Goal: Complete application form

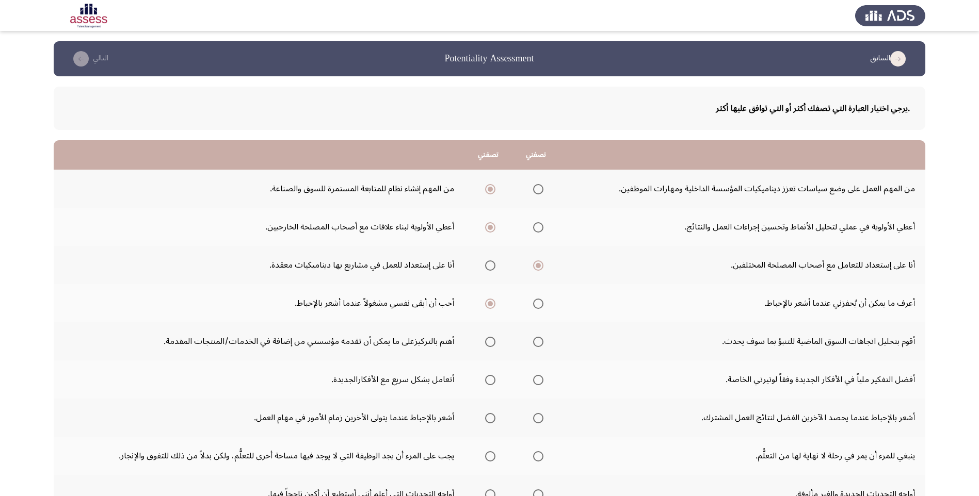
click at [535, 341] on span "Select an option" at bounding box center [538, 342] width 10 height 10
click at [535, 341] on input "Select an option" at bounding box center [538, 342] width 10 height 10
click at [484, 380] on label "Select an option" at bounding box center [488, 380] width 14 height 10
click at [485, 380] on input "Select an option" at bounding box center [490, 380] width 10 height 10
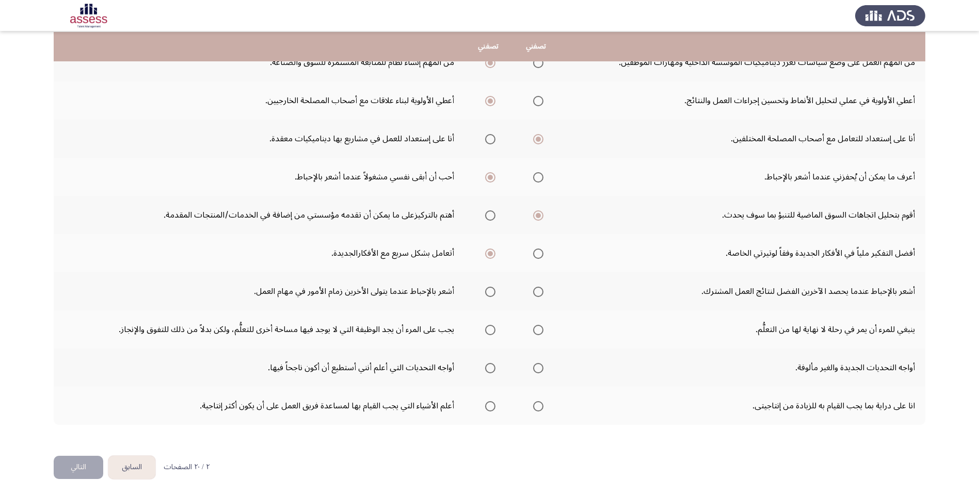
scroll to position [127, 0]
click at [491, 293] on span "Select an option" at bounding box center [490, 291] width 10 height 10
click at [491, 293] on input "Select an option" at bounding box center [490, 291] width 10 height 10
click at [539, 331] on span "Select an option" at bounding box center [538, 329] width 10 height 10
click at [539, 331] on input "Select an option" at bounding box center [538, 329] width 10 height 10
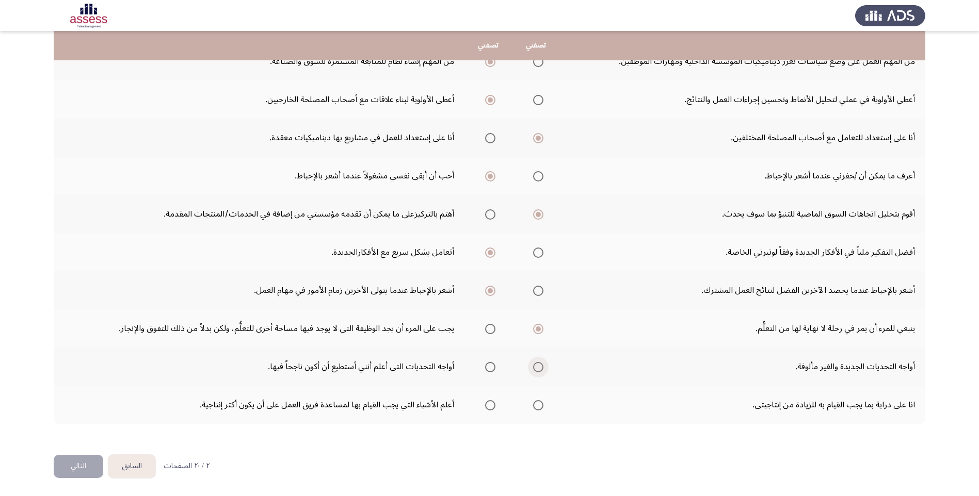
click at [542, 367] on span "Select an option" at bounding box center [538, 367] width 10 height 10
click at [542, 367] on input "Select an option" at bounding box center [538, 367] width 10 height 10
click at [491, 365] on span "Select an option" at bounding box center [490, 367] width 10 height 10
click at [491, 365] on input "Select an option" at bounding box center [490, 367] width 10 height 10
click at [538, 406] on span "Select an option" at bounding box center [538, 405] width 10 height 10
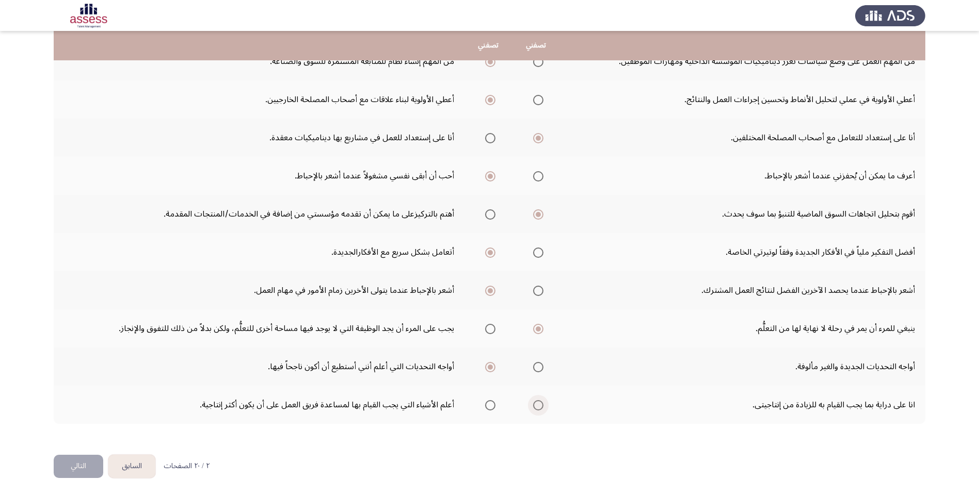
click at [538, 406] on input "Select an option" at bounding box center [538, 405] width 10 height 10
click at [492, 407] on span "Select an option" at bounding box center [490, 405] width 10 height 10
click at [492, 407] on input "Select an option" at bounding box center [490, 405] width 10 height 10
click at [62, 473] on button "التالي" at bounding box center [79, 466] width 50 height 23
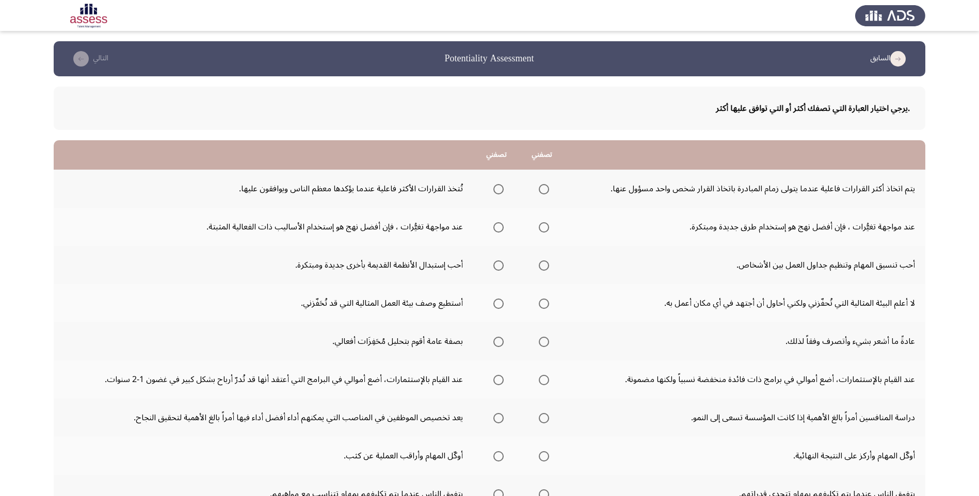
click at [499, 193] on span "Select an option" at bounding box center [498, 189] width 10 height 10
click at [499, 193] on input "Select an option" at bounding box center [498, 189] width 10 height 10
click at [541, 234] on mat-radio-group "Select an option" at bounding box center [542, 227] width 14 height 18
click at [541, 230] on span "Select an option" at bounding box center [544, 227] width 10 height 10
click at [541, 230] on input "Select an option" at bounding box center [544, 227] width 10 height 10
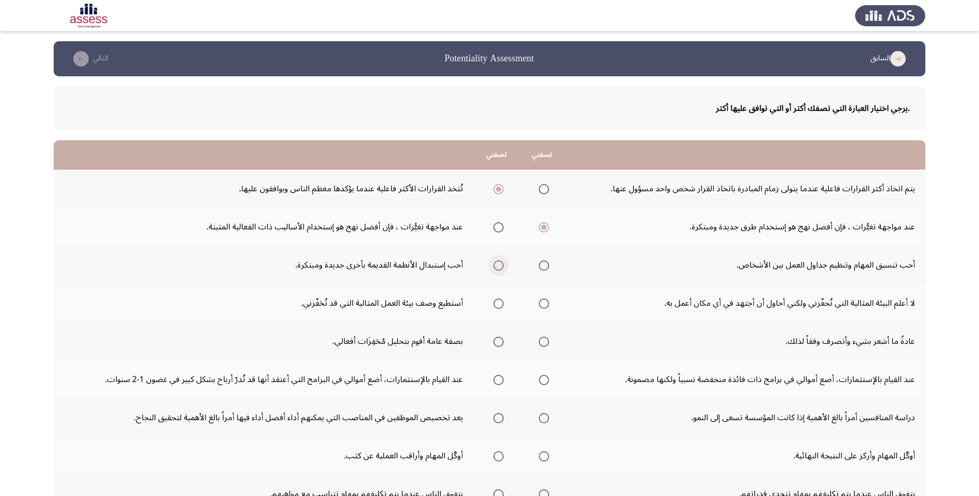
click at [501, 265] on span "Select an option" at bounding box center [498, 266] width 10 height 10
click at [501, 265] on input "Select an option" at bounding box center [498, 266] width 10 height 10
click at [502, 307] on span "Select an option" at bounding box center [498, 304] width 10 height 10
click at [502, 307] on input "Select an option" at bounding box center [498, 304] width 10 height 10
click at [546, 343] on span "Select an option" at bounding box center [544, 342] width 10 height 10
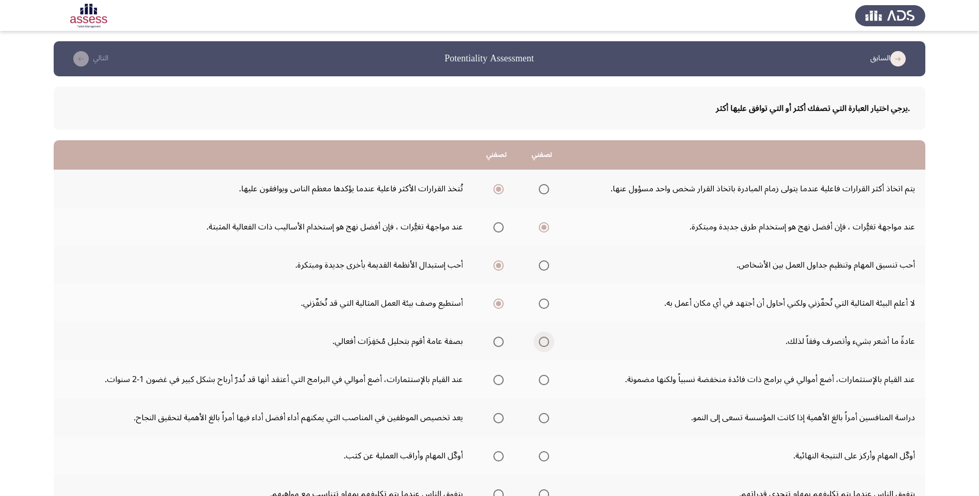
click at [546, 343] on input "Select an option" at bounding box center [544, 342] width 10 height 10
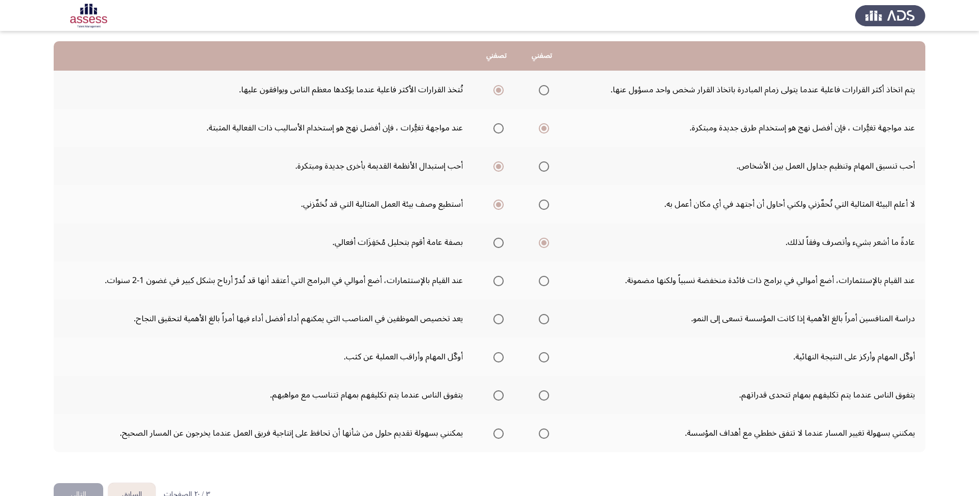
scroll to position [103, 0]
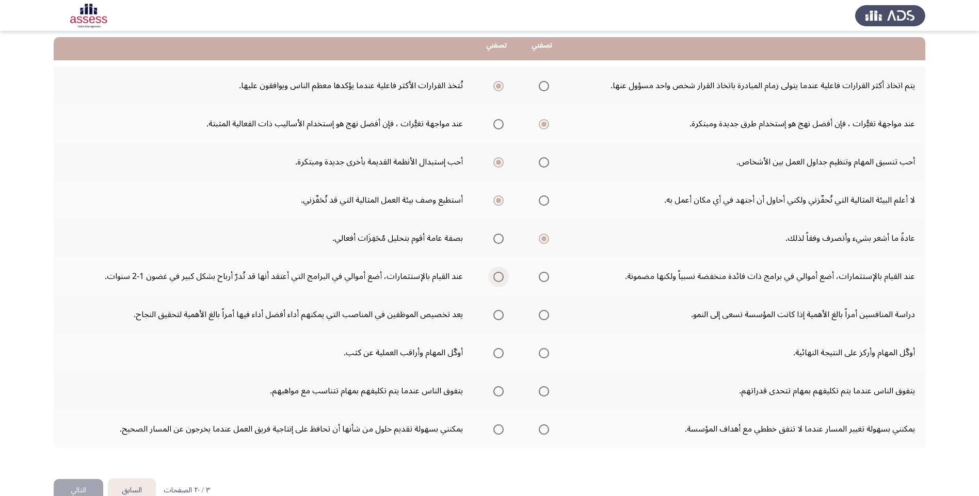
click at [500, 277] on span "Select an option" at bounding box center [498, 277] width 10 height 10
click at [500, 277] on input "Select an option" at bounding box center [498, 277] width 10 height 10
click at [537, 318] on label "Select an option" at bounding box center [542, 315] width 14 height 10
click at [539, 318] on input "Select an option" at bounding box center [544, 315] width 10 height 10
click at [498, 358] on span "Select an option" at bounding box center [498, 353] width 10 height 10
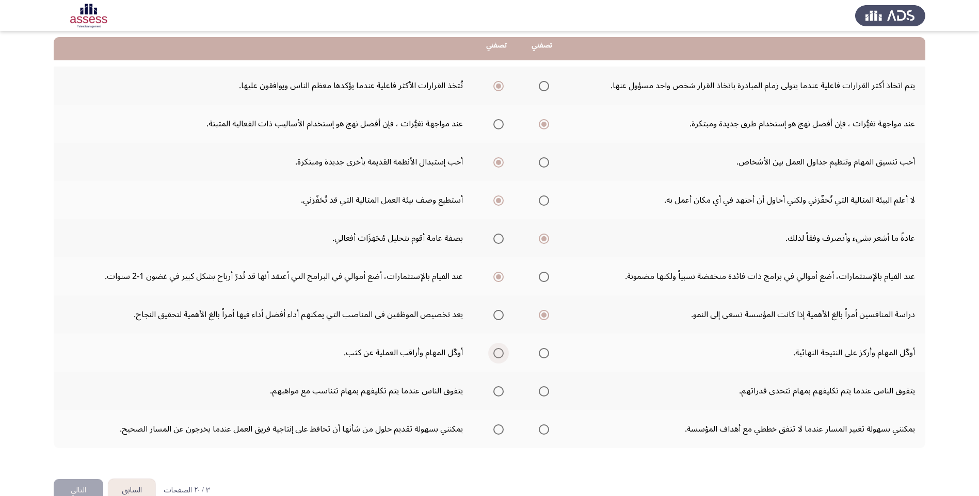
click at [498, 358] on input "Select an option" at bounding box center [498, 353] width 10 height 10
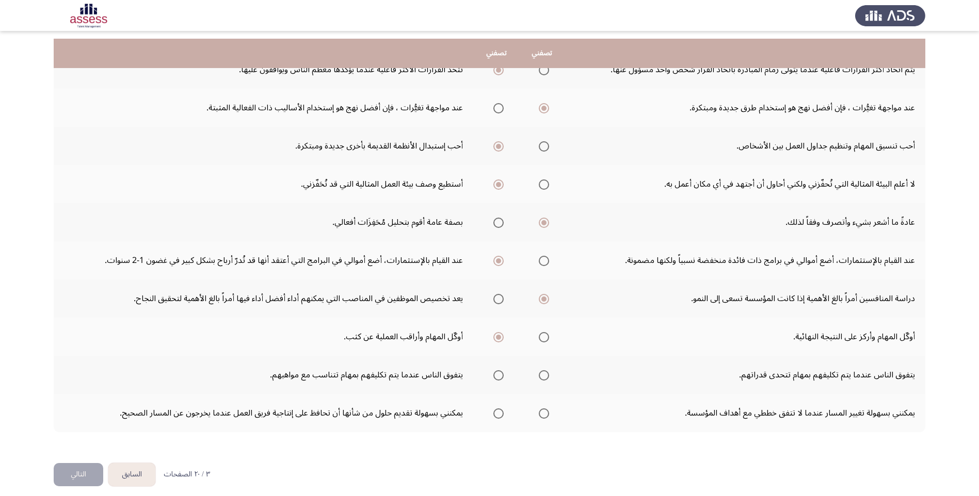
scroll to position [127, 0]
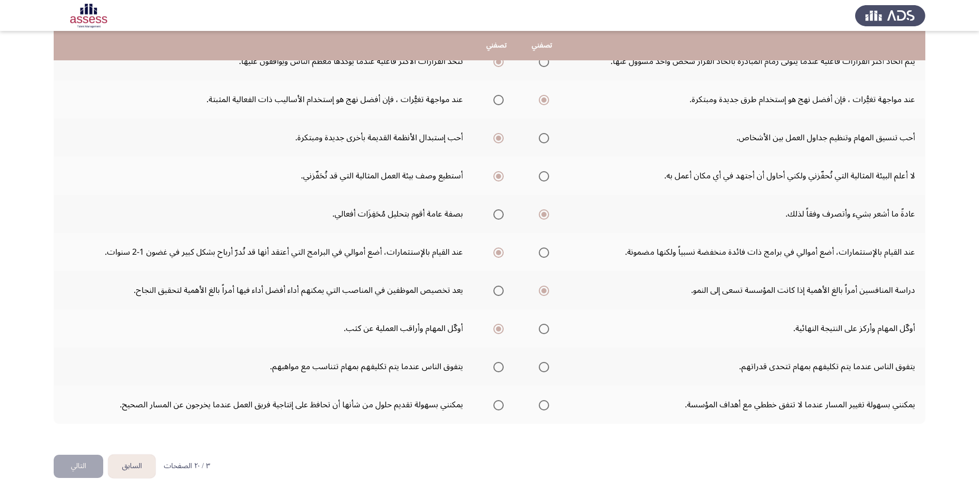
click at [542, 370] on span "Select an option" at bounding box center [544, 367] width 10 height 10
click at [542, 370] on input "Select an option" at bounding box center [544, 367] width 10 height 10
click at [500, 408] on span "Select an option" at bounding box center [498, 405] width 10 height 10
click at [500, 408] on input "Select an option" at bounding box center [498, 405] width 10 height 10
click at [68, 473] on button "التالي" at bounding box center [79, 466] width 50 height 23
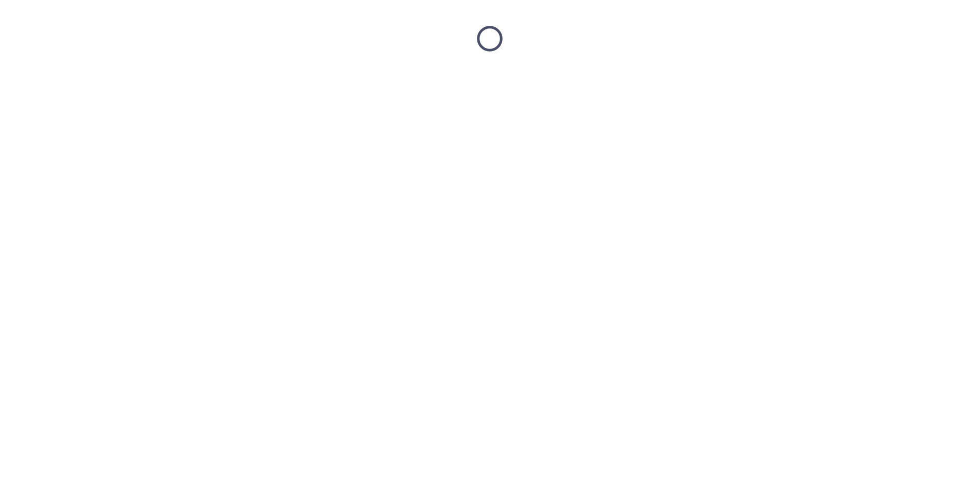
scroll to position [0, 0]
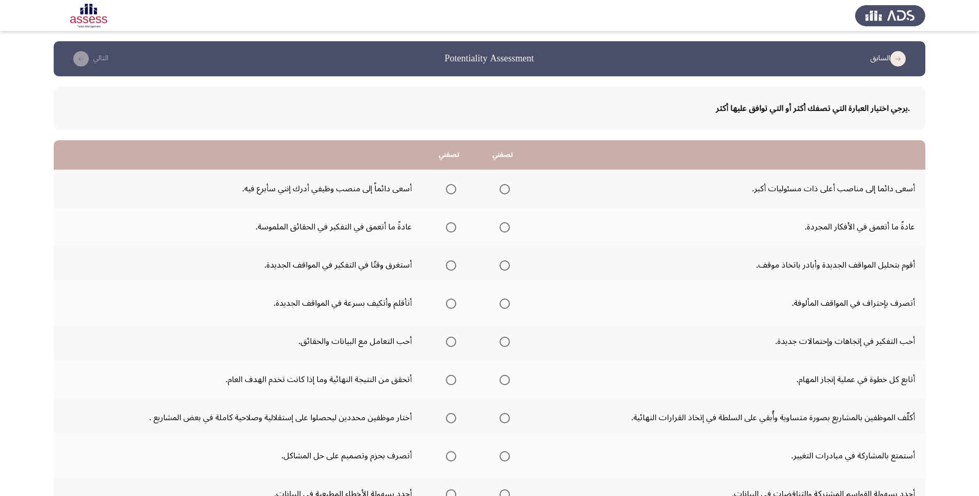
click at [514, 191] on th at bounding box center [503, 189] width 54 height 38
click at [509, 191] on span "Select an option" at bounding box center [505, 189] width 10 height 10
click at [509, 191] on input "Select an option" at bounding box center [505, 189] width 10 height 10
click at [455, 233] on mat-radio-group "Select an option" at bounding box center [449, 227] width 14 height 18
click at [455, 231] on span "Select an option" at bounding box center [451, 227] width 10 height 10
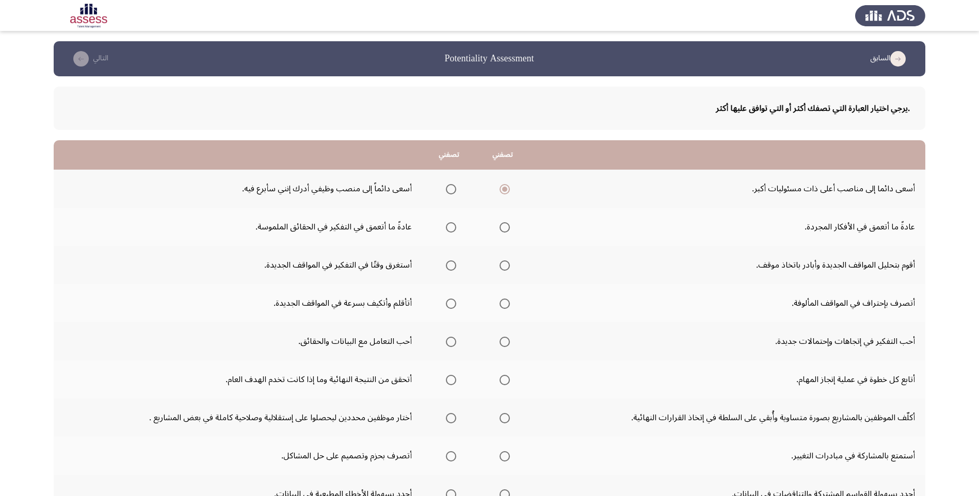
click at [455, 231] on input "Select an option" at bounding box center [451, 227] width 10 height 10
